Goal: Find specific page/section: Find specific page/section

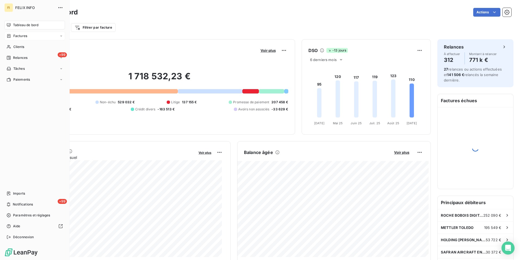
click at [25, 38] on span "Factures" at bounding box center [20, 35] width 14 height 5
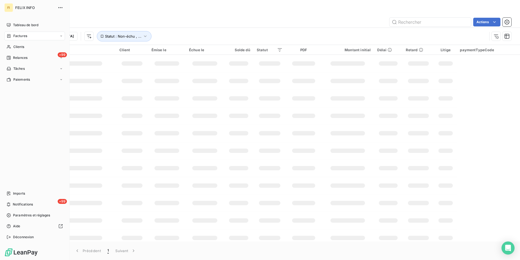
click at [13, 37] on div "Factures" at bounding box center [17, 35] width 21 height 5
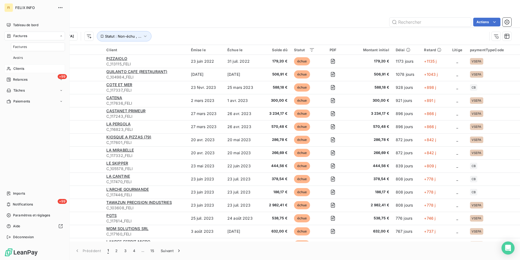
click at [19, 67] on span "Clients" at bounding box center [18, 68] width 11 height 5
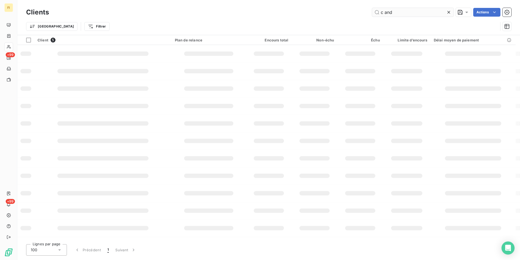
type input "c and"
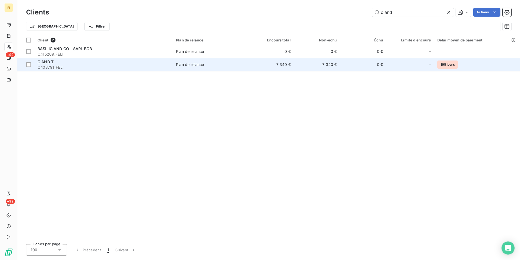
click at [260, 69] on td "7 340 €" at bounding box center [271, 64] width 46 height 13
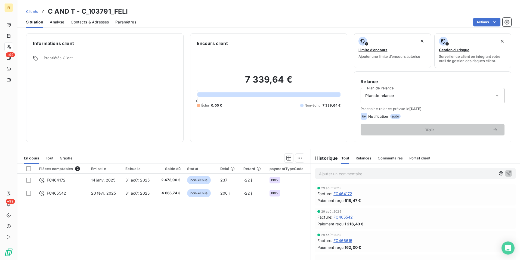
drag, startPoint x: 39, startPoint y: 10, endPoint x: 34, endPoint y: 13, distance: 5.7
click at [38, 11] on div "Clients C AND T - C_103791_FELI" at bounding box center [77, 12] width 102 height 10
click at [33, 14] on link "Clients" at bounding box center [32, 11] width 12 height 5
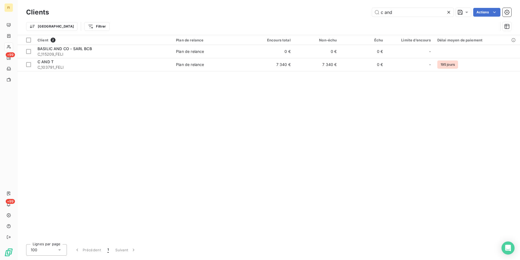
drag, startPoint x: 397, startPoint y: 10, endPoint x: 278, endPoint y: 9, distance: 119.8
click at [300, 9] on div "c and Actions" at bounding box center [284, 12] width 456 height 9
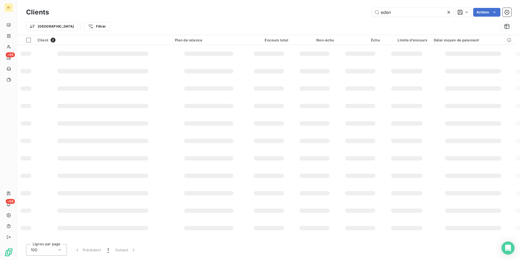
type input "eden"
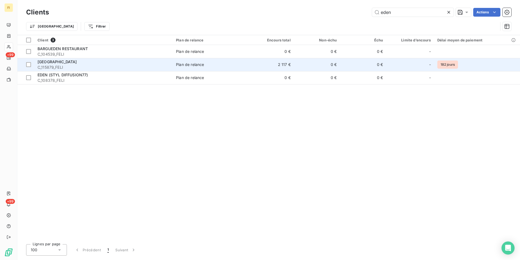
click at [200, 63] on div "Plan de relance" at bounding box center [190, 64] width 28 height 5
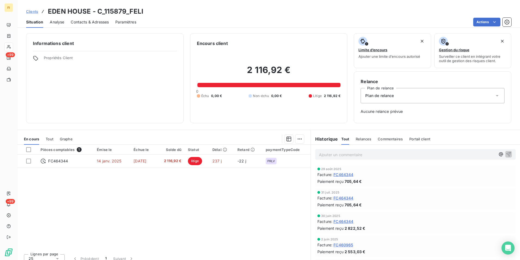
click at [52, 138] on span "Tout" at bounding box center [50, 139] width 8 height 4
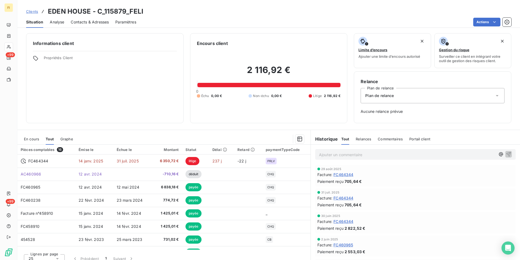
click at [33, 139] on span "En cours" at bounding box center [31, 139] width 15 height 4
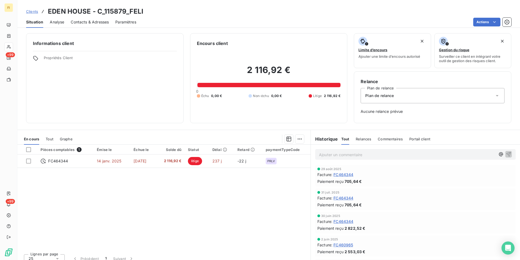
click at [50, 139] on span "Tout" at bounding box center [50, 139] width 8 height 4
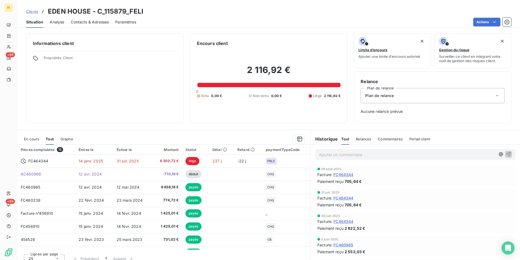
click at [33, 138] on span "En cours" at bounding box center [31, 139] width 15 height 4
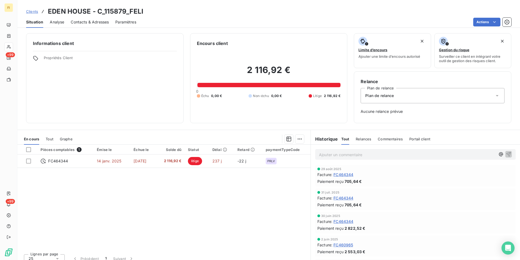
drag, startPoint x: 26, startPoint y: 11, endPoint x: 54, endPoint y: 13, distance: 28.7
click at [26, 11] on div "Clients EDEN HOUSE - C_115879_FELI" at bounding box center [268, 12] width 503 height 10
click at [36, 12] on span "Clients" at bounding box center [32, 11] width 12 height 4
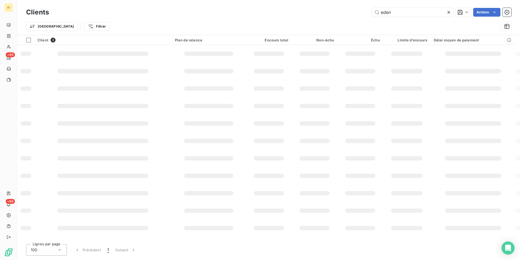
click at [282, 12] on div "eden Actions" at bounding box center [284, 12] width 456 height 9
type input "mdm"
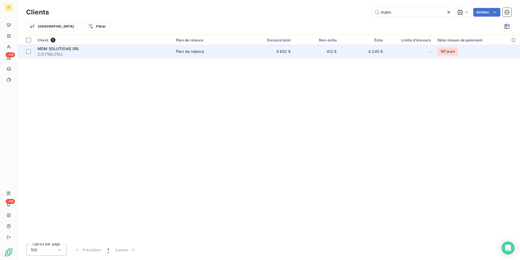
click at [296, 57] on td "412 €" at bounding box center [317, 51] width 46 height 13
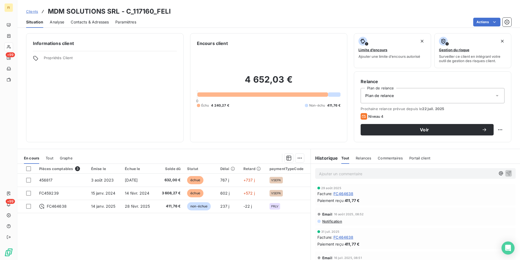
click at [37, 10] on span "Clients" at bounding box center [32, 11] width 12 height 4
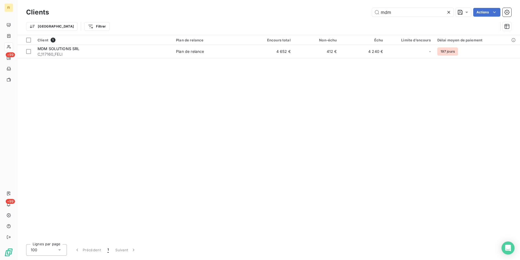
drag, startPoint x: 402, startPoint y: 10, endPoint x: 254, endPoint y: 28, distance: 148.9
click at [314, 20] on div "Clients mdm Actions Trier Filtrer" at bounding box center [269, 21] width 486 height 28
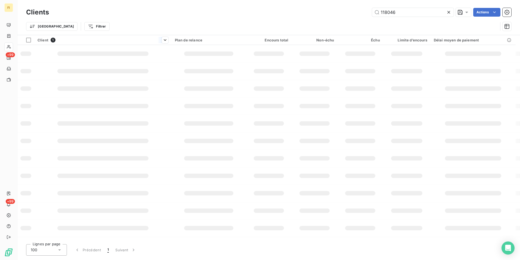
type input "118046"
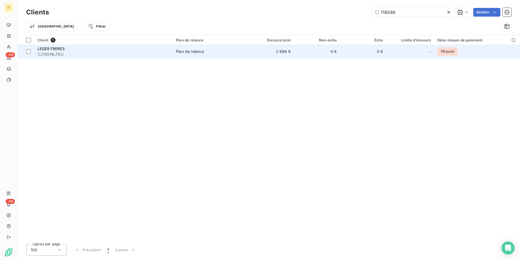
click at [254, 52] on td "2 698 €" at bounding box center [271, 51] width 46 height 13
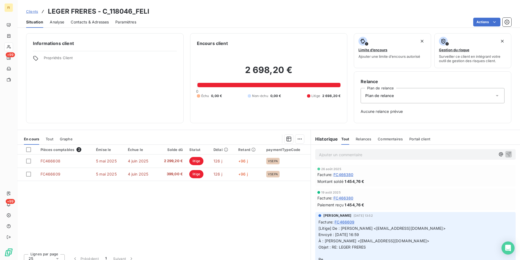
click at [33, 11] on span "Clients" at bounding box center [32, 11] width 12 height 4
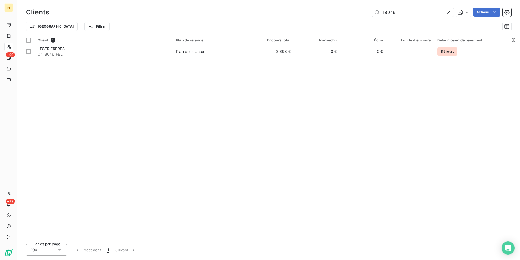
drag, startPoint x: 359, startPoint y: 14, endPoint x: 184, endPoint y: 25, distance: 175.1
click at [288, 14] on div "118046 Actions" at bounding box center [284, 12] width 456 height 9
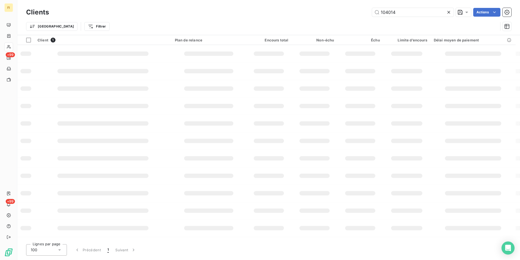
type input "104014"
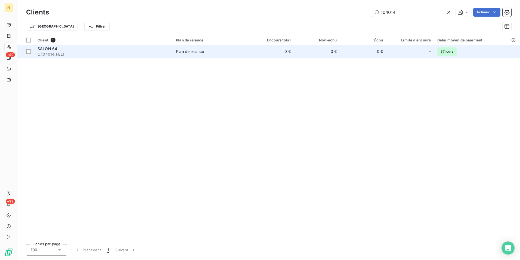
click at [232, 53] on span "Plan de relance" at bounding box center [210, 51] width 69 height 5
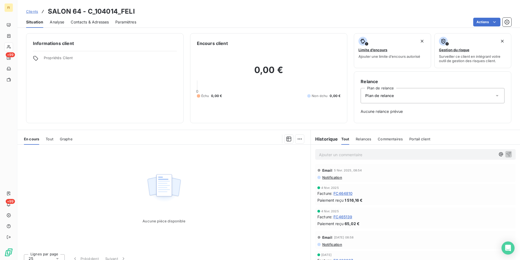
scroll to position [109, 0]
click at [30, 10] on span "Clients" at bounding box center [32, 11] width 12 height 4
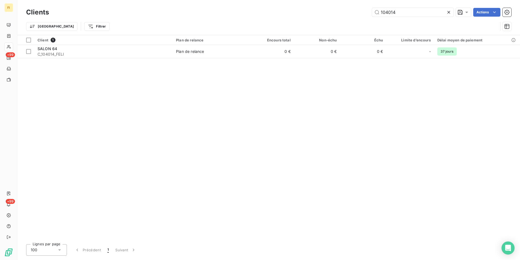
drag, startPoint x: 405, startPoint y: 15, endPoint x: 232, endPoint y: 16, distance: 172.8
click at [302, 10] on div "104014 Actions" at bounding box center [284, 12] width 456 height 9
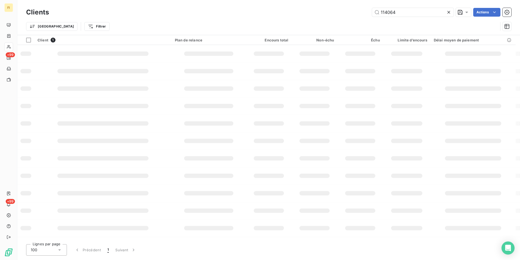
type input "114064"
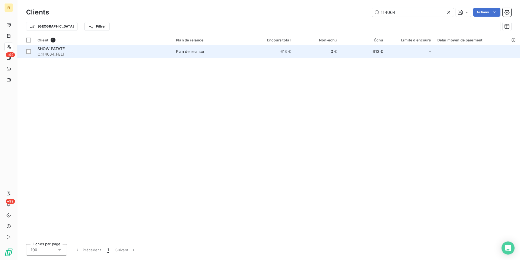
click at [280, 55] on td "613 €" at bounding box center [271, 51] width 46 height 13
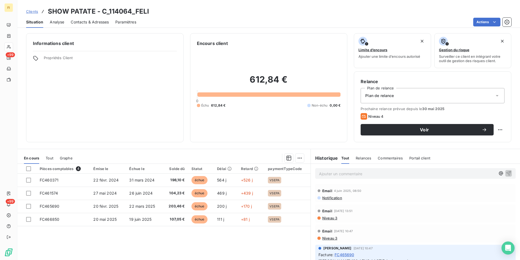
click at [33, 10] on span "Clients" at bounding box center [32, 11] width 12 height 4
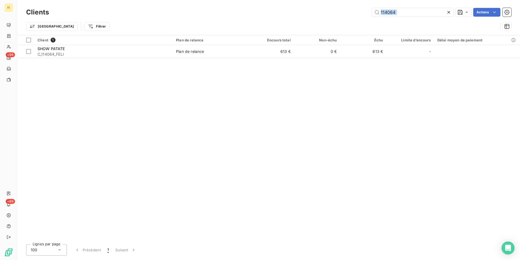
drag, startPoint x: 409, startPoint y: 18, endPoint x: 352, endPoint y: 18, distance: 57.2
click at [352, 18] on div "Clients 114064 Actions Trier Filtrer" at bounding box center [269, 21] width 486 height 28
click at [425, 13] on input "114064" at bounding box center [413, 12] width 82 height 9
drag, startPoint x: 416, startPoint y: 12, endPoint x: 388, endPoint y: 11, distance: 28.6
click at [388, 11] on input "114064" at bounding box center [413, 12] width 82 height 9
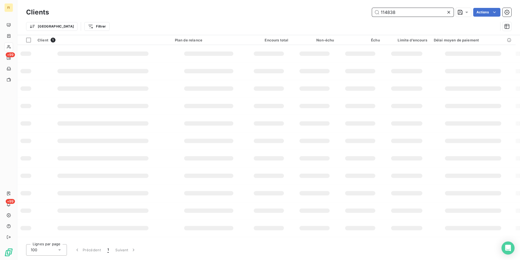
type input "114838"
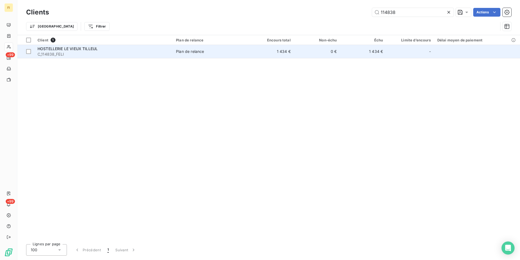
click at [333, 53] on td "0 €" at bounding box center [317, 51] width 46 height 13
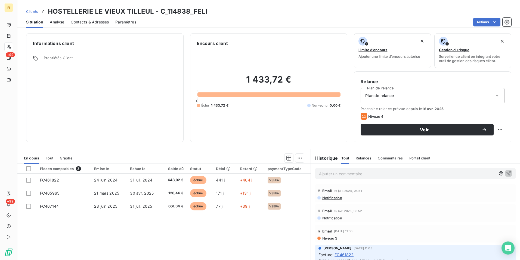
drag, startPoint x: 35, startPoint y: 12, endPoint x: 38, endPoint y: 11, distance: 3.0
click at [36, 12] on span "Clients" at bounding box center [32, 11] width 12 height 4
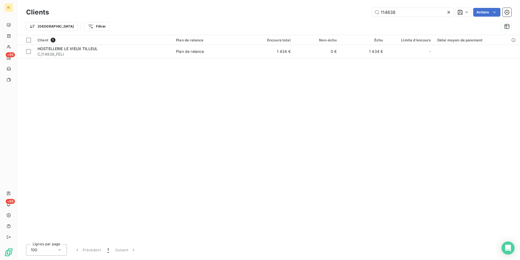
drag, startPoint x: 404, startPoint y: 11, endPoint x: 304, endPoint y: 26, distance: 101.0
click at [328, 21] on div "Clients 114838 Actions Trier Filtrer" at bounding box center [269, 21] width 486 height 28
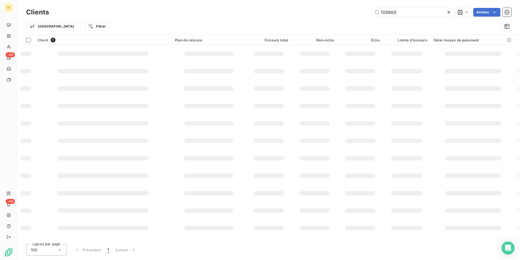
type input "109869"
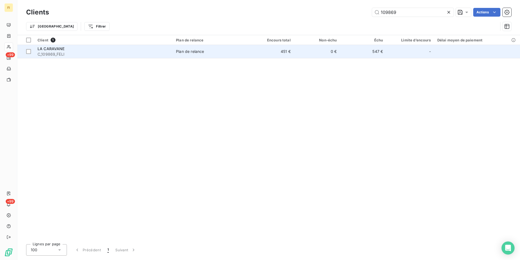
click at [299, 53] on td "0 €" at bounding box center [317, 51] width 46 height 13
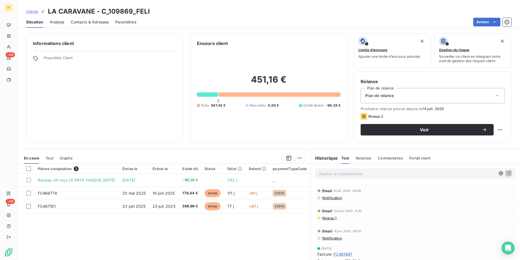
click at [36, 10] on span "Clients" at bounding box center [32, 11] width 12 height 4
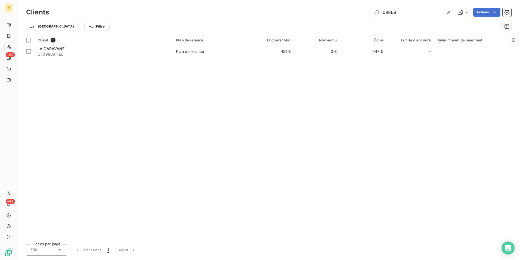
drag, startPoint x: 375, startPoint y: 16, endPoint x: 288, endPoint y: 20, distance: 87.2
click at [302, 17] on div "Clients 109869 Actions" at bounding box center [269, 12] width 486 height 11
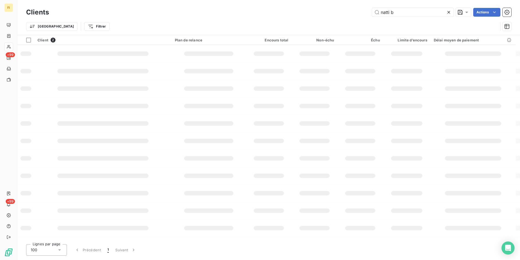
type input "natti b"
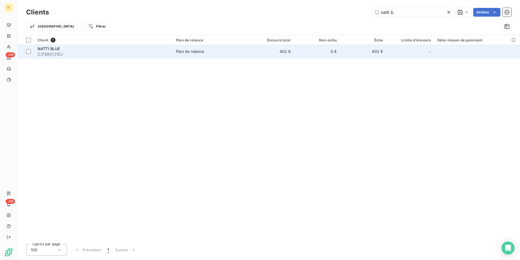
click at [291, 52] on td "402 €" at bounding box center [271, 51] width 46 height 13
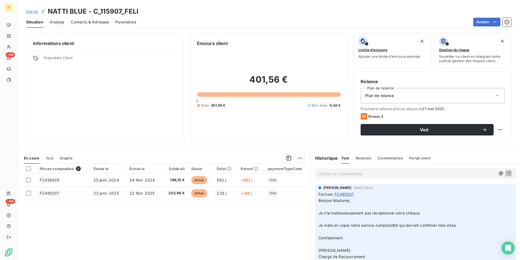
click at [34, 11] on span "Clients" at bounding box center [32, 11] width 12 height 4
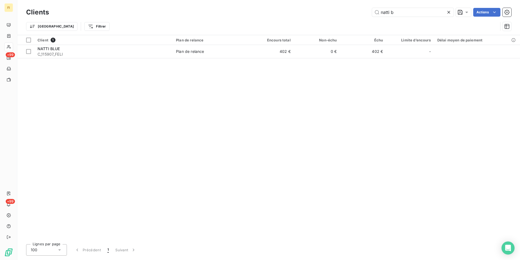
drag, startPoint x: 414, startPoint y: 15, endPoint x: 266, endPoint y: 25, distance: 148.6
click at [273, 23] on div "Clients natti b Actions Trier Filtrer" at bounding box center [269, 21] width 486 height 28
drag, startPoint x: 397, startPoint y: 13, endPoint x: 318, endPoint y: 23, distance: 79.6
click at [345, 19] on div "Clients 102089 Actions Trier Filtrer" at bounding box center [269, 21] width 486 height 28
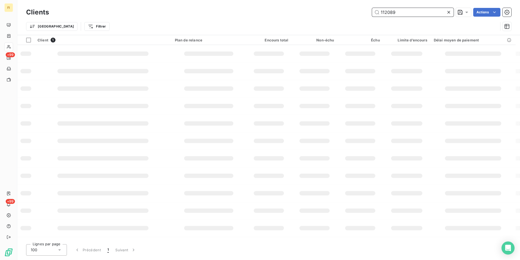
type input "112089"
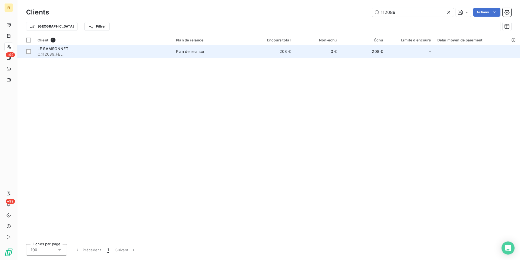
click at [302, 52] on td "0 €" at bounding box center [317, 51] width 46 height 13
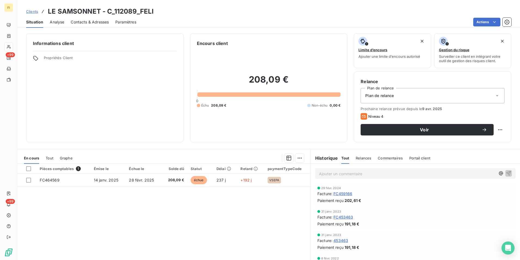
click at [97, 23] on span "Contacts & Adresses" at bounding box center [90, 21] width 38 height 5
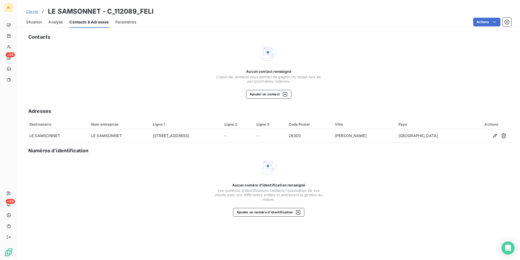
click at [36, 12] on span "Clients" at bounding box center [32, 11] width 12 height 4
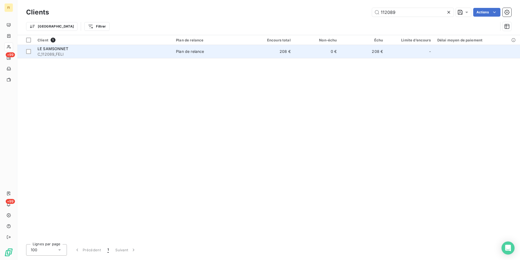
click at [232, 56] on td "Plan de relance" at bounding box center [210, 51] width 75 height 13
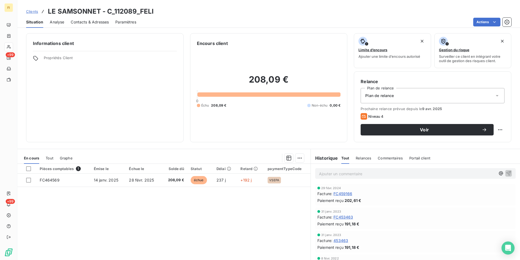
click at [34, 11] on span "Clients" at bounding box center [32, 11] width 12 height 4
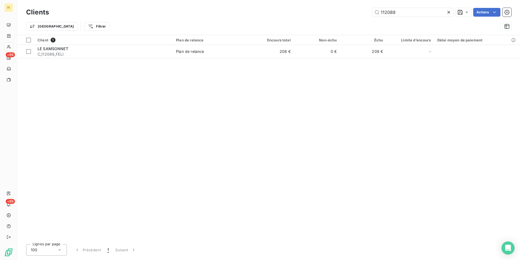
drag, startPoint x: 410, startPoint y: 13, endPoint x: 238, endPoint y: 24, distance: 172.4
click at [306, 13] on div "112089 Actions" at bounding box center [284, 12] width 456 height 9
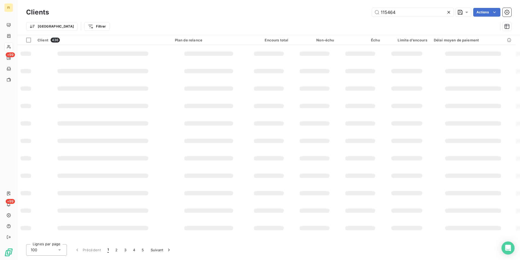
type input "115464"
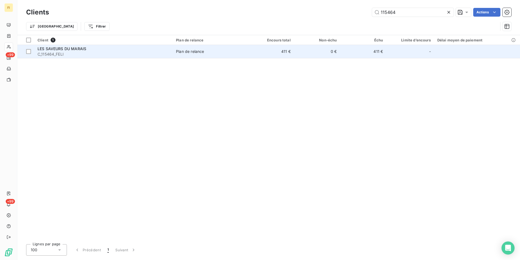
click at [277, 52] on td "411 €" at bounding box center [271, 51] width 46 height 13
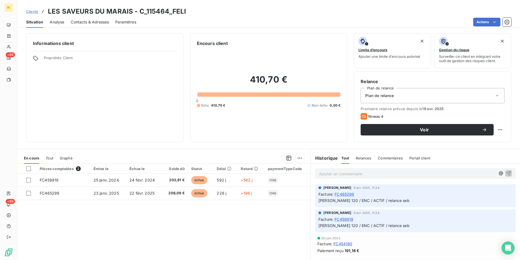
click at [95, 19] on span "Contacts & Adresses" at bounding box center [90, 21] width 38 height 5
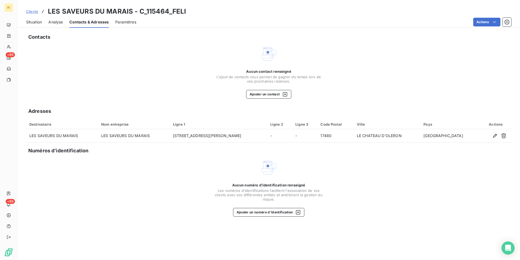
click at [31, 11] on span "Clients" at bounding box center [32, 11] width 12 height 4
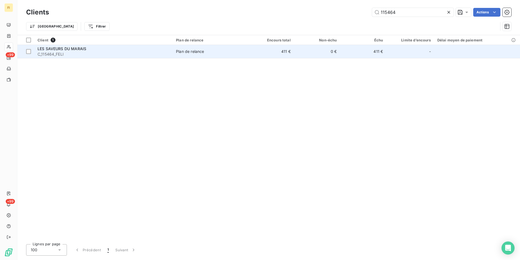
click at [244, 56] on td "Plan de relance" at bounding box center [210, 51] width 75 height 13
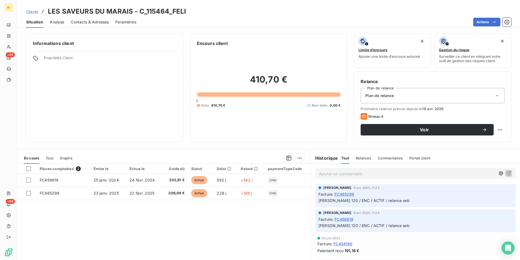
drag, startPoint x: 33, startPoint y: 10, endPoint x: 36, endPoint y: 9, distance: 3.4
click at [33, 10] on span "Clients" at bounding box center [32, 11] width 12 height 4
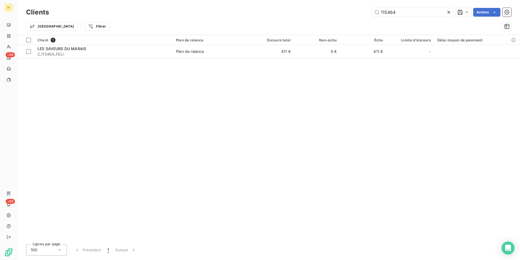
drag, startPoint x: 416, startPoint y: 11, endPoint x: 308, endPoint y: 11, distance: 107.2
click at [327, 11] on div "115464 Actions" at bounding box center [284, 12] width 456 height 9
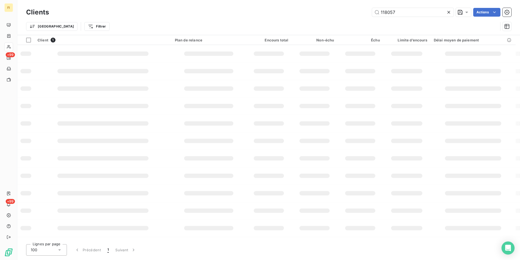
type input "118057"
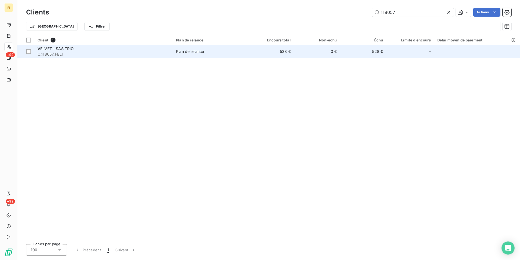
click at [299, 51] on td "0 €" at bounding box center [317, 51] width 46 height 13
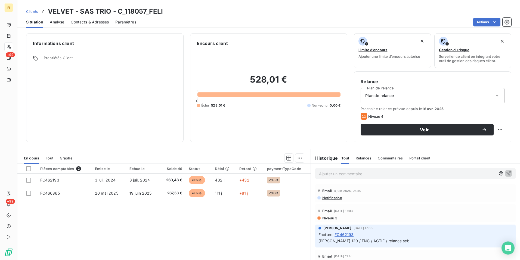
click at [31, 11] on span "Clients" at bounding box center [32, 11] width 12 height 4
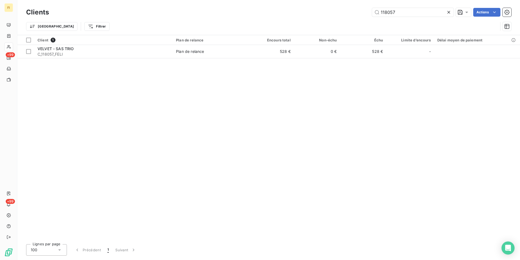
drag, startPoint x: 408, startPoint y: 12, endPoint x: 212, endPoint y: 13, distance: 195.7
click at [257, 6] on div "Clients 118057 Actions Trier Filtrer" at bounding box center [268, 17] width 503 height 35
type input "2 a"
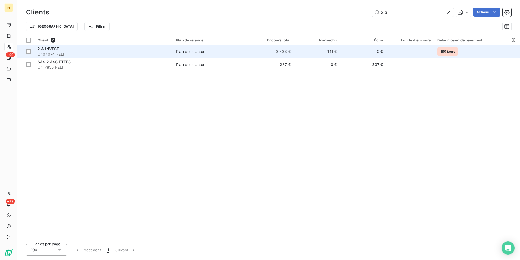
click at [275, 53] on td "2 423 €" at bounding box center [271, 51] width 46 height 13
